Goal: Task Accomplishment & Management: Complete application form

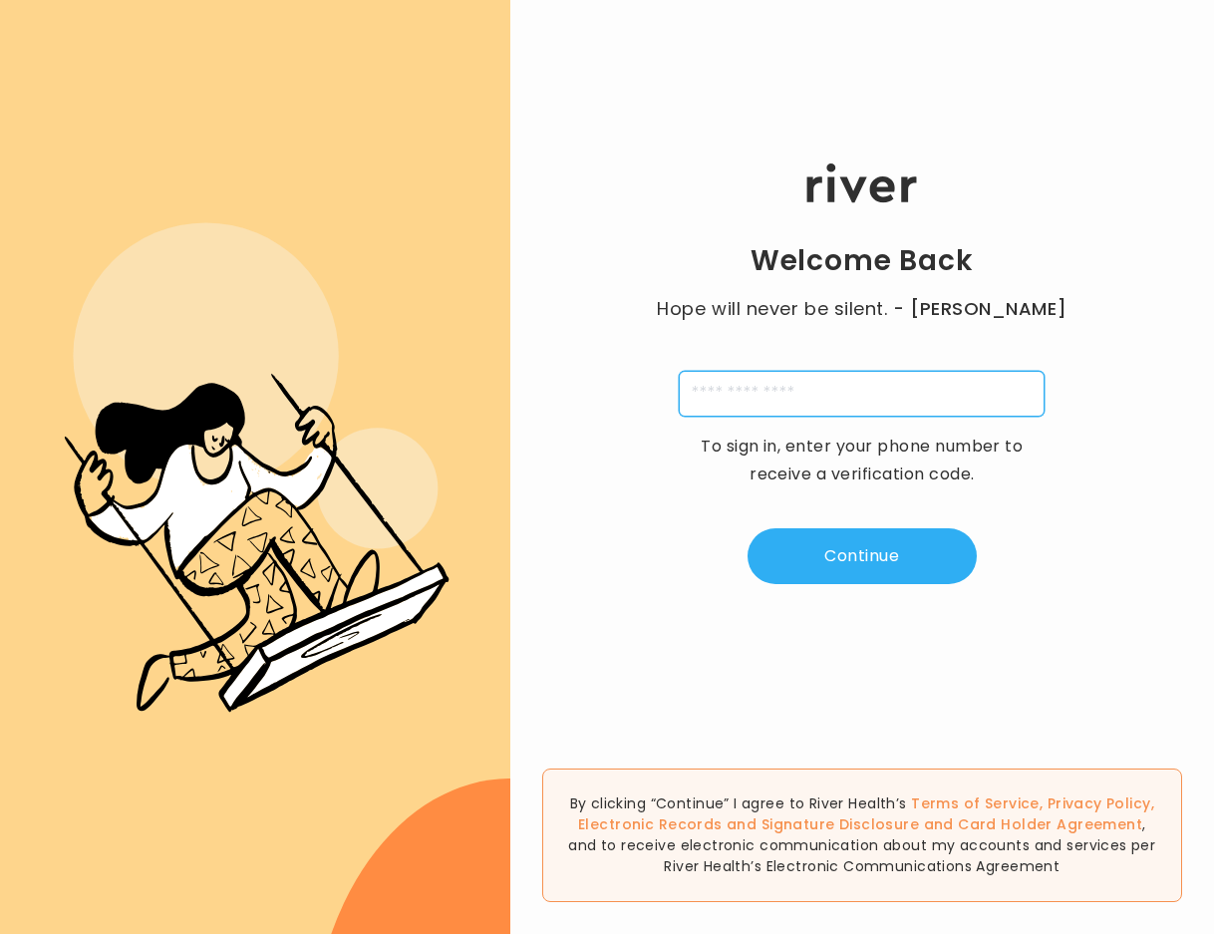
click at [832, 393] on input "tel" at bounding box center [862, 394] width 366 height 46
type input "**********"
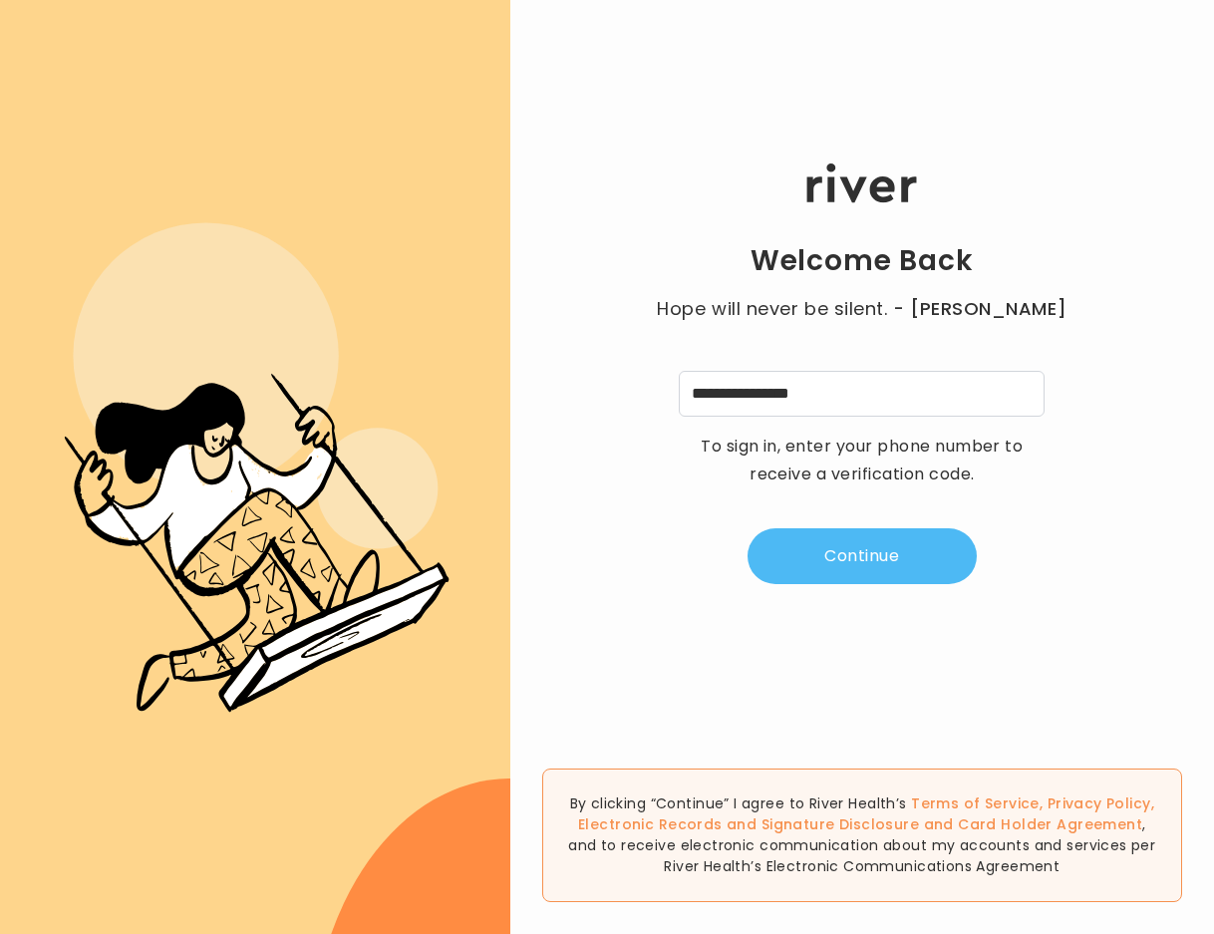
click at [846, 544] on button "Continue" at bounding box center [861, 556] width 229 height 56
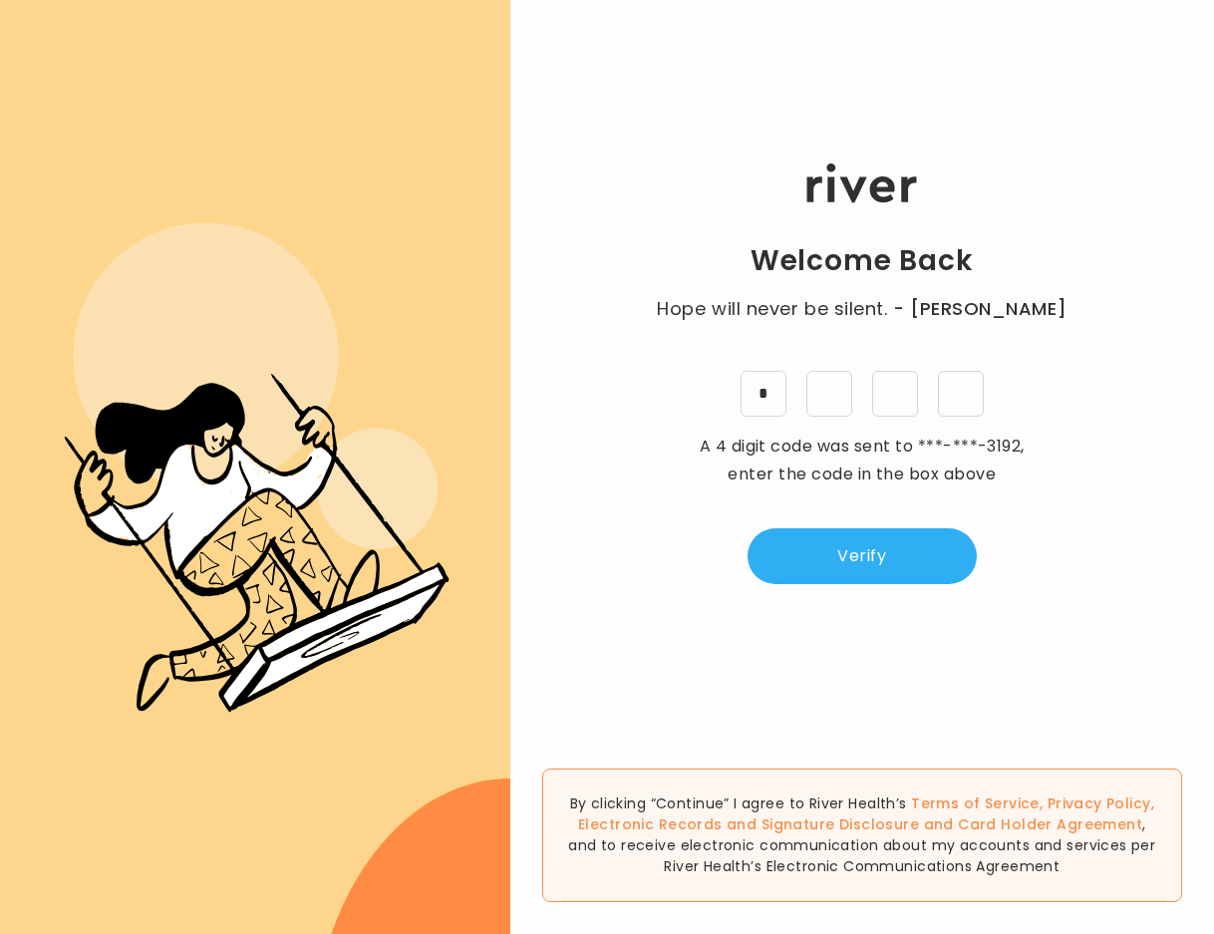
type input "*"
click at [821, 564] on button "Verify" at bounding box center [861, 556] width 229 height 56
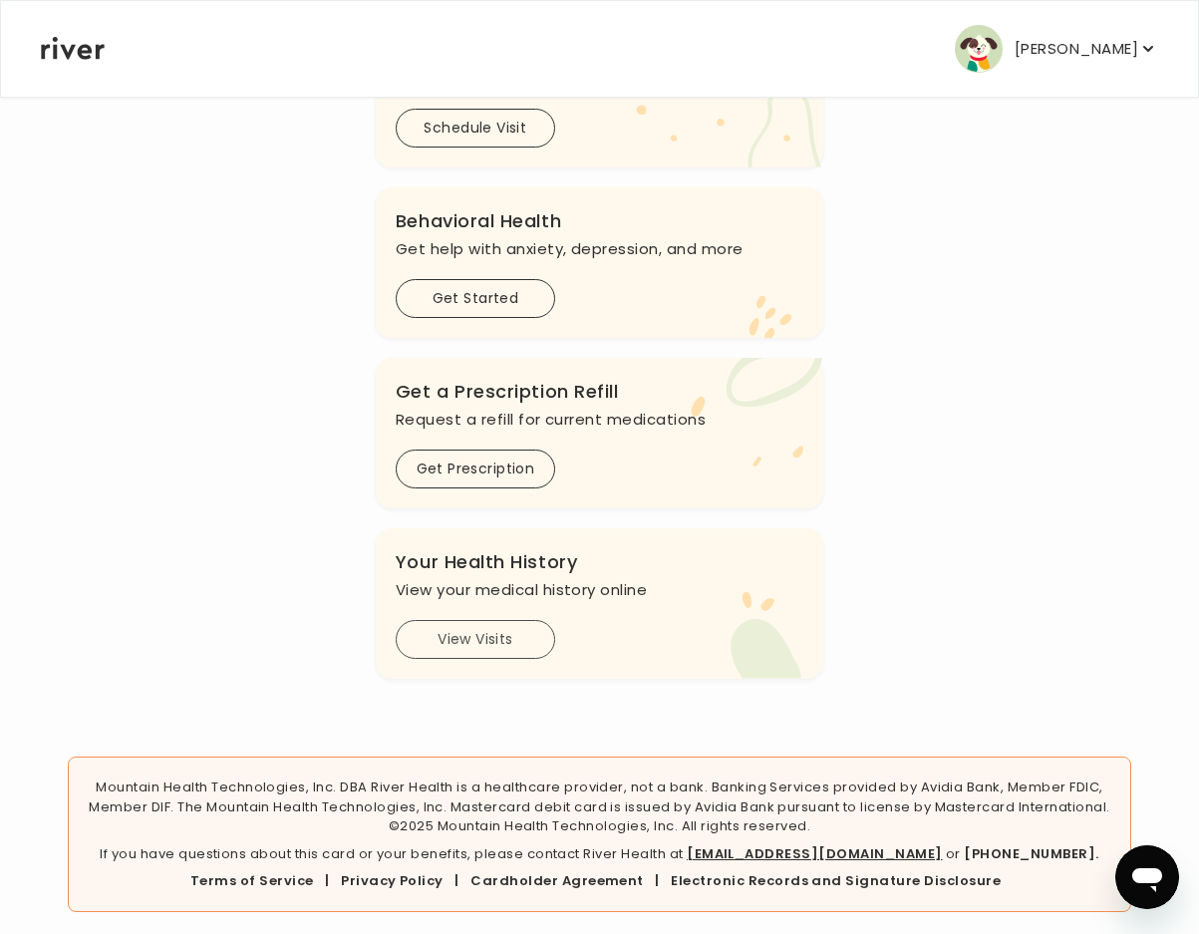
scroll to position [508, 0]
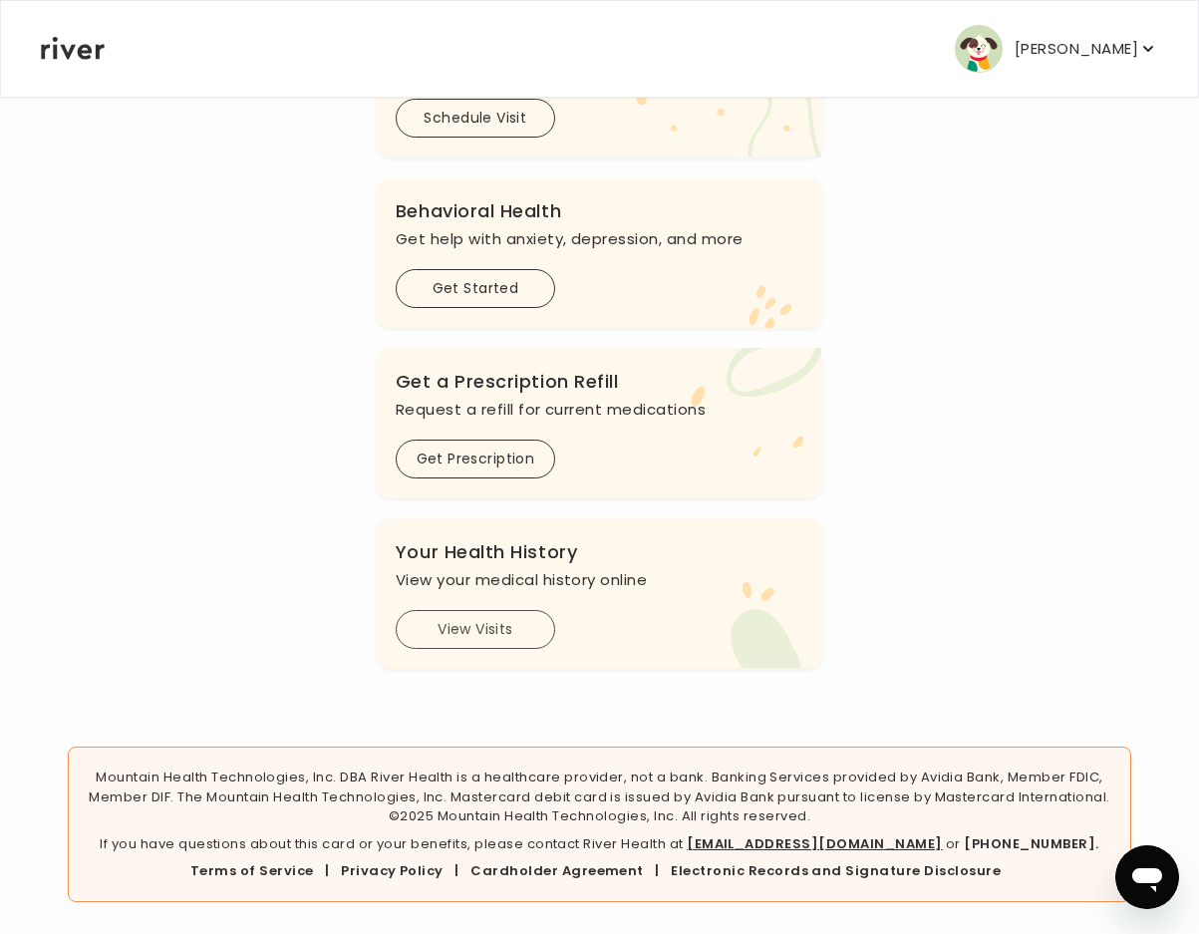
click at [471, 633] on button "View Visits" at bounding box center [475, 629] width 159 height 39
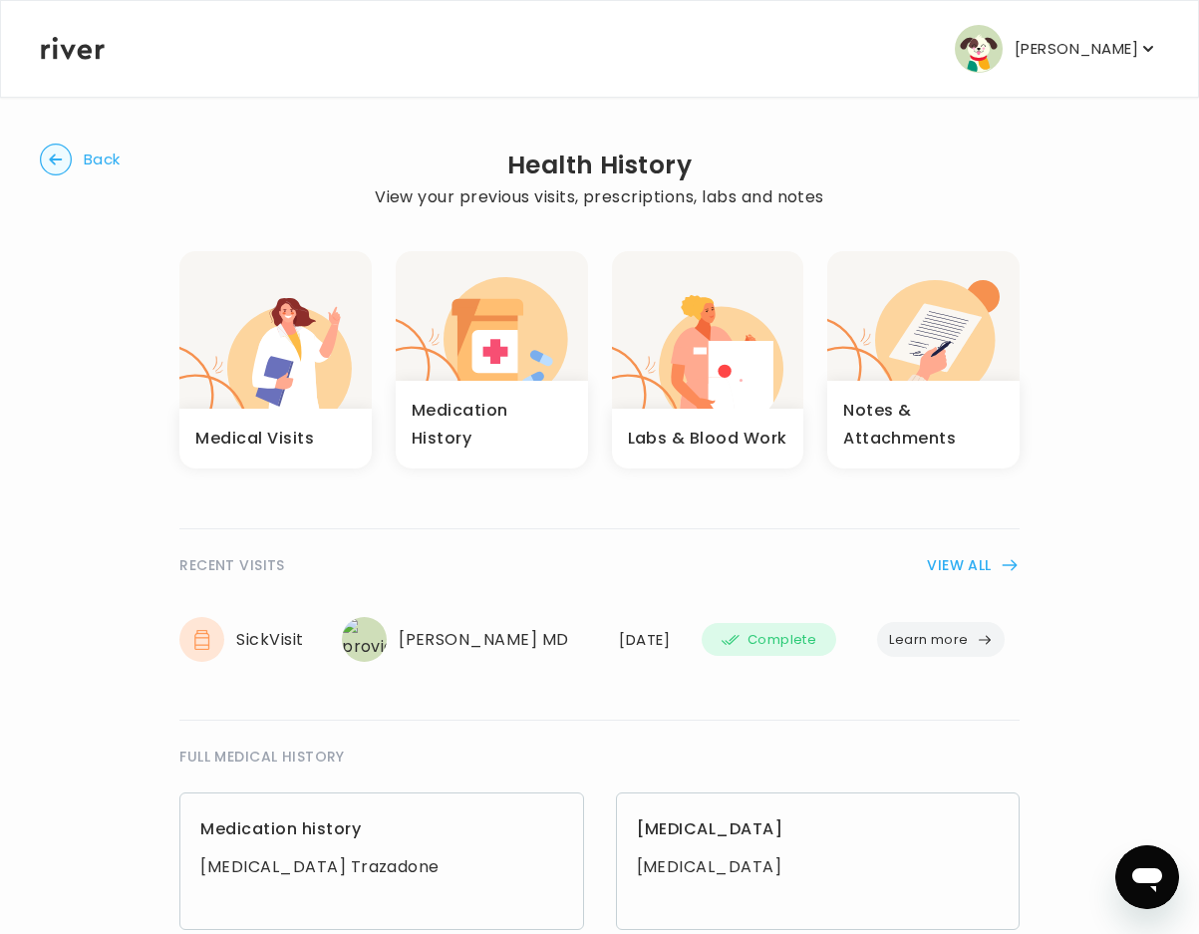
click at [960, 631] on button "Learn more" at bounding box center [941, 639] width 128 height 35
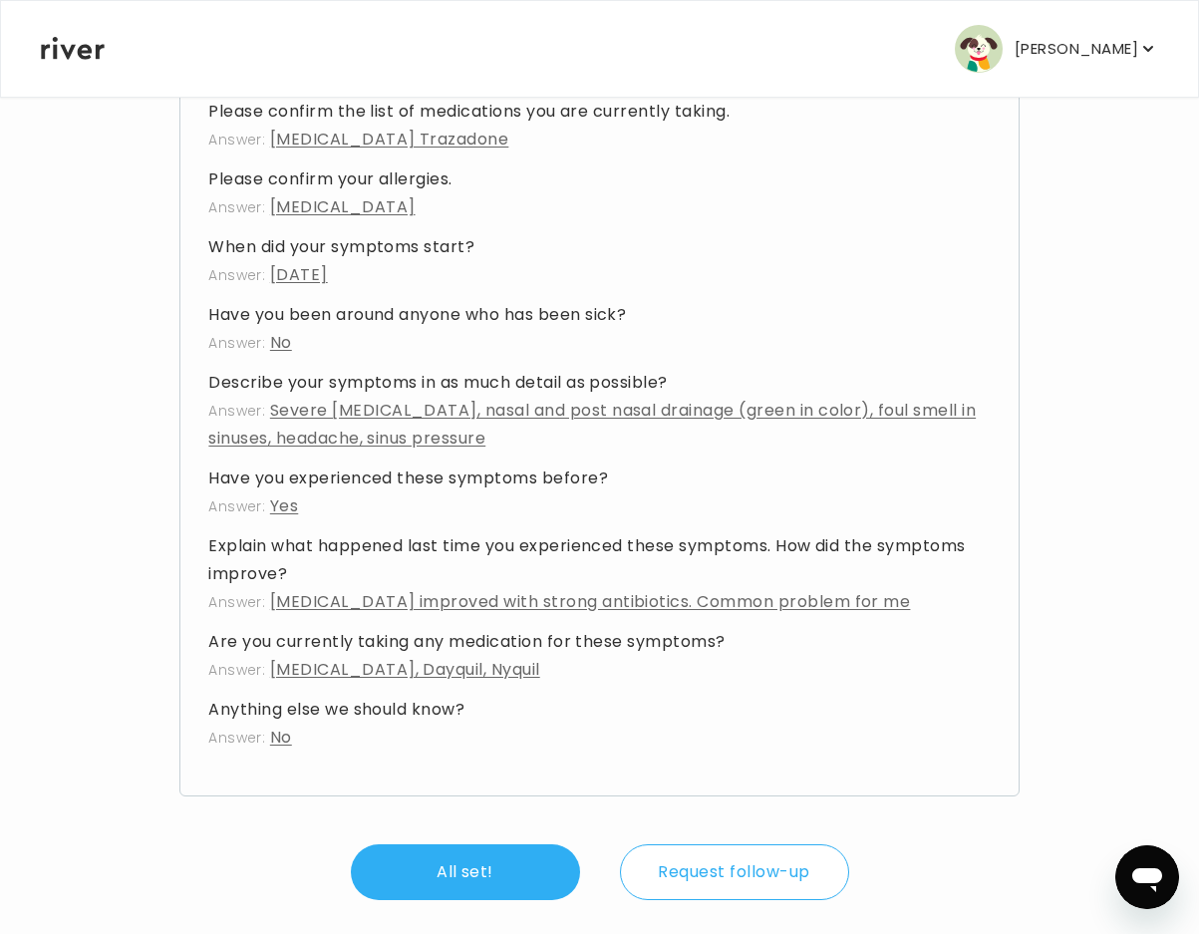
scroll to position [1359, 0]
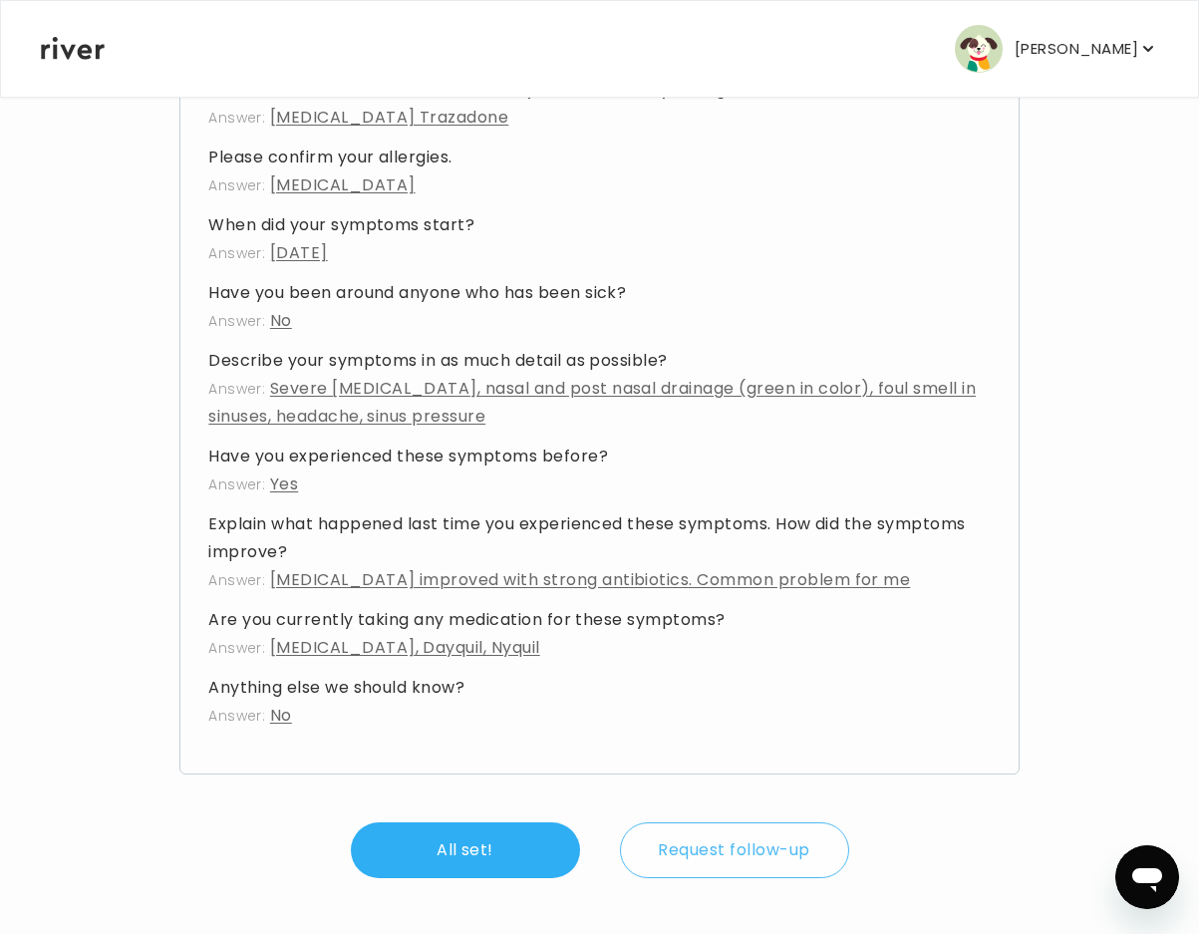
click at [757, 847] on button "Request follow-up" at bounding box center [734, 850] width 229 height 56
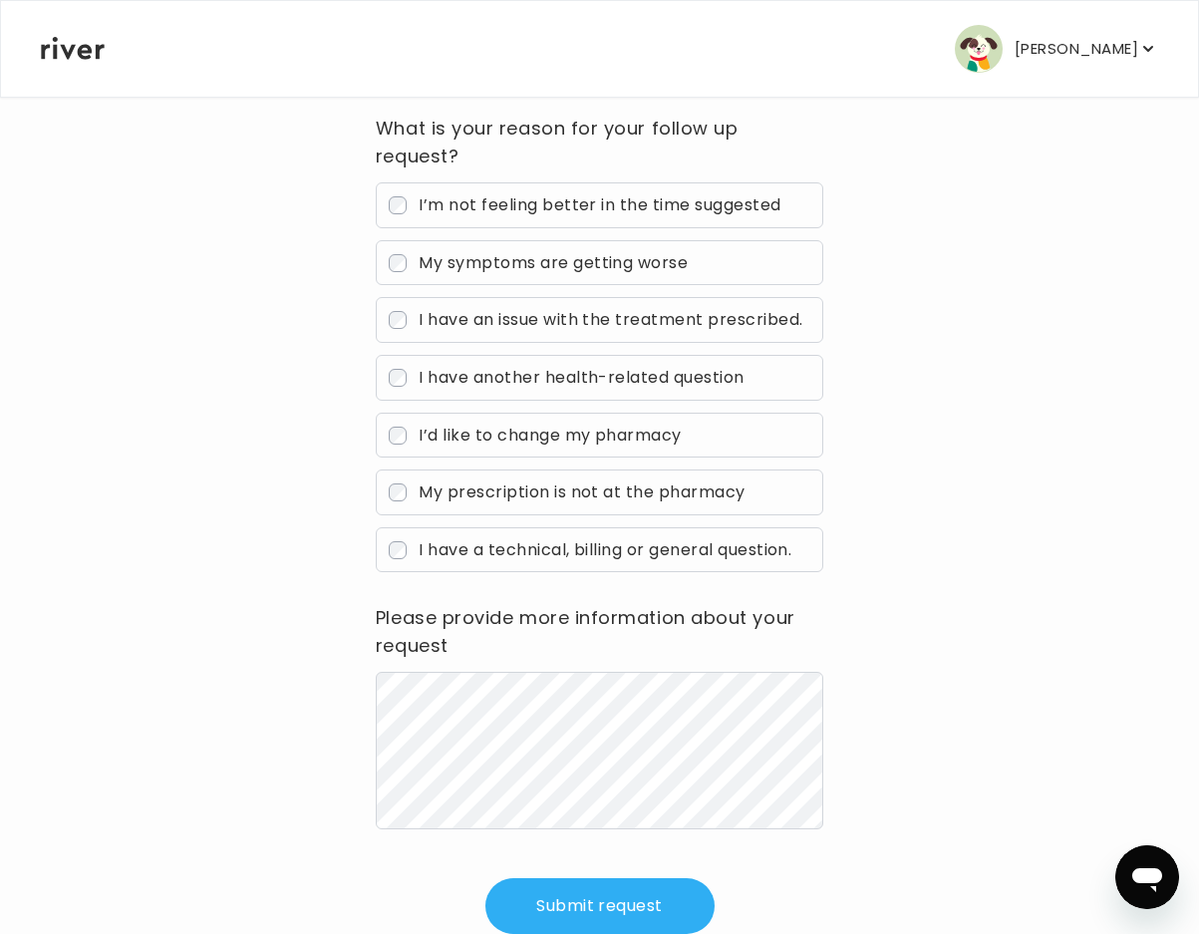
scroll to position [294, 0]
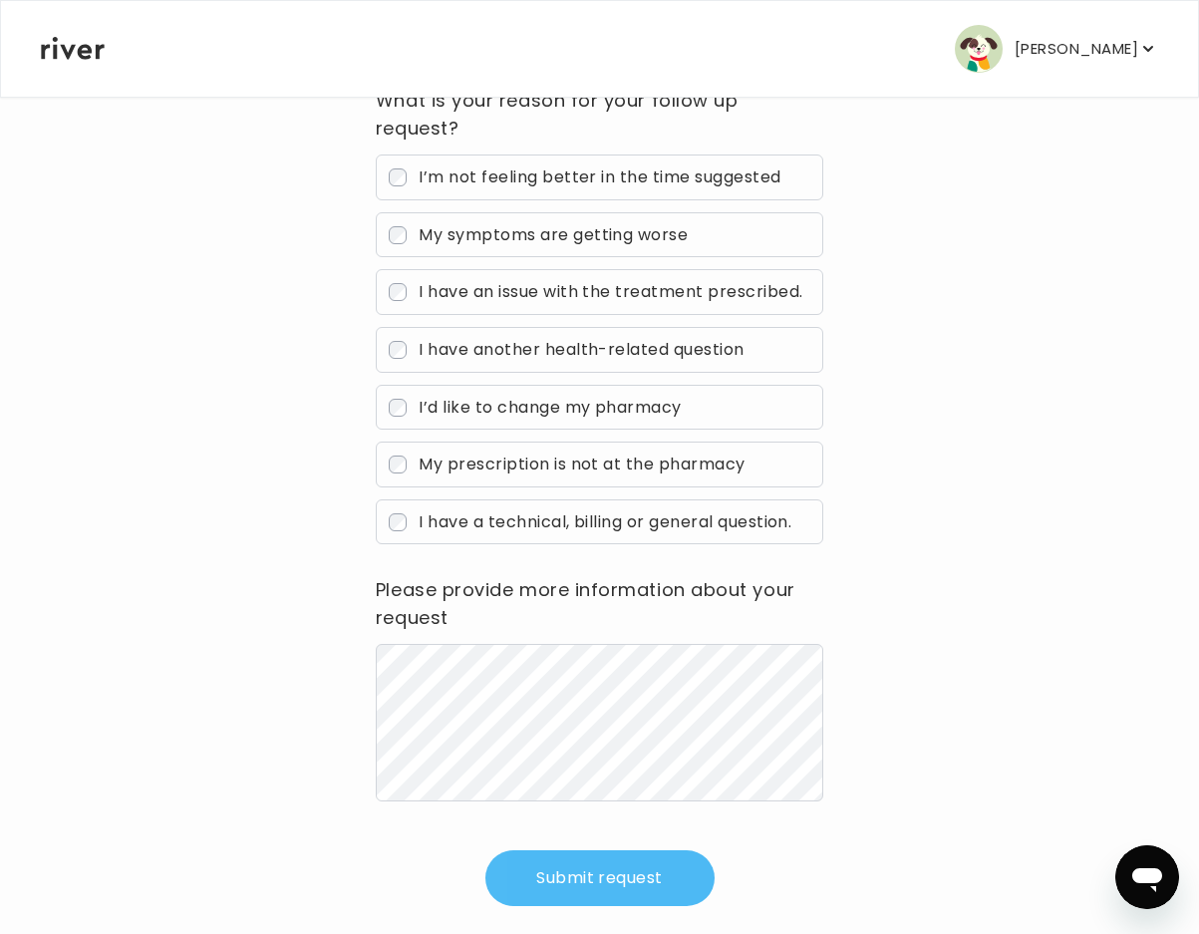
click at [639, 870] on button "Submit request" at bounding box center [599, 878] width 229 height 56
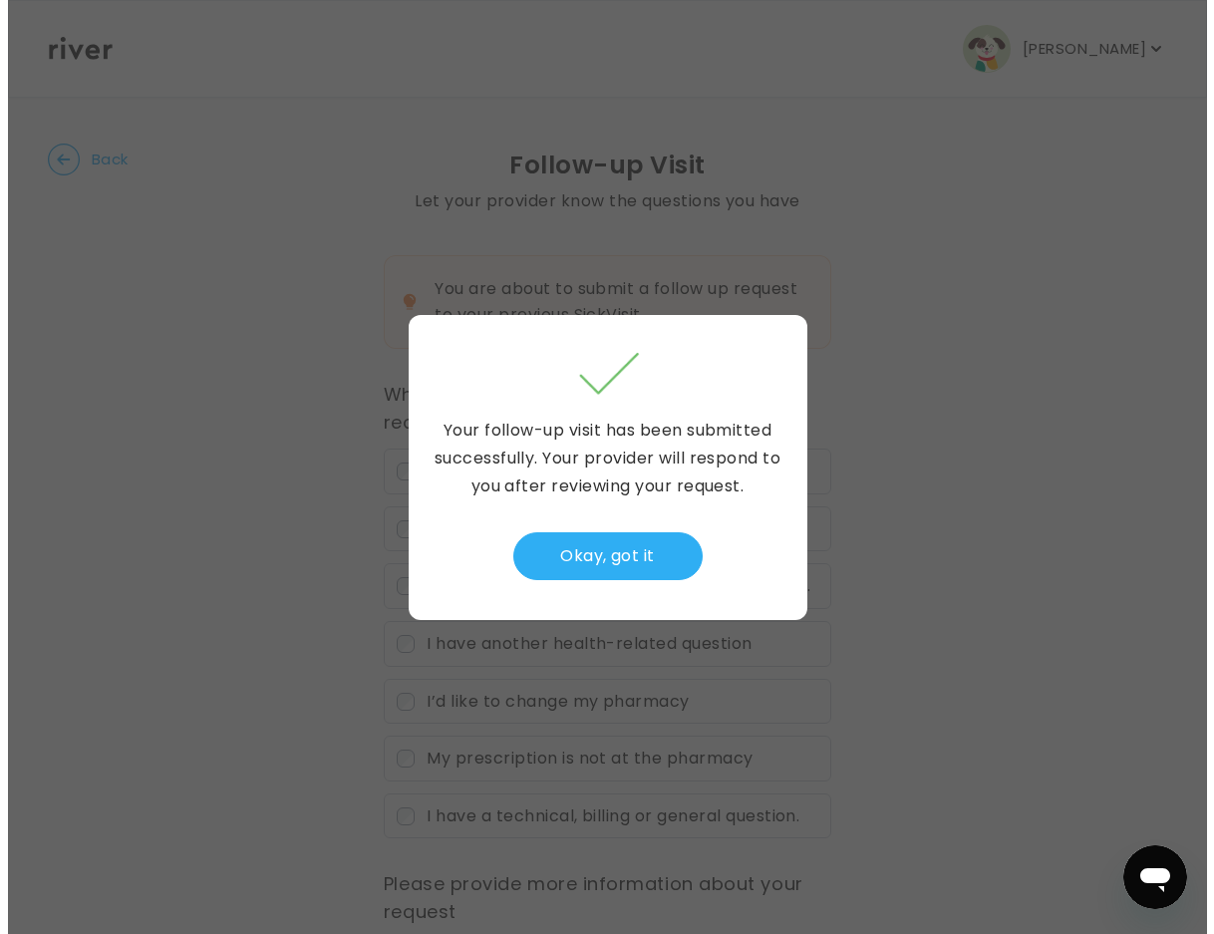
scroll to position [0, 0]
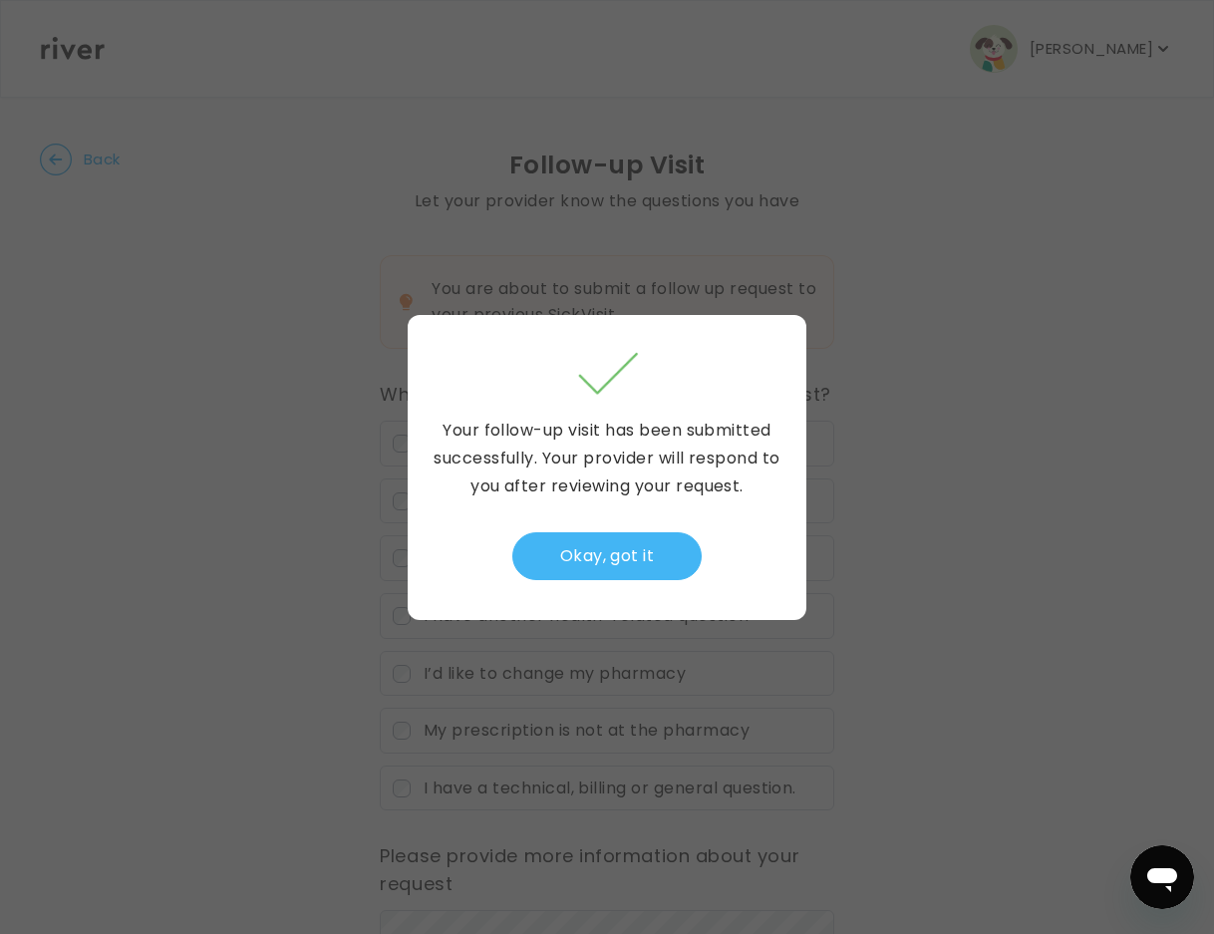
click at [633, 551] on button "Okay, got it" at bounding box center [606, 556] width 189 height 48
